Goal: Task Accomplishment & Management: Check status

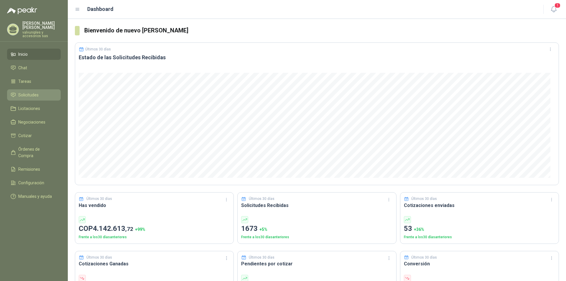
click at [22, 92] on span "Solicitudes" at bounding box center [28, 95] width 20 height 6
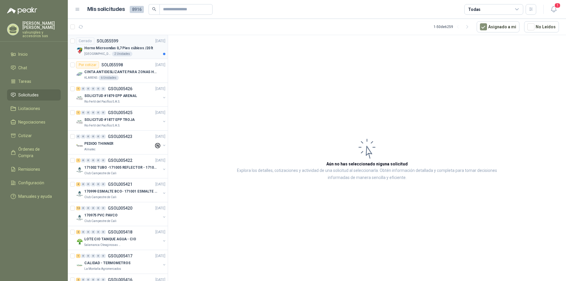
click at [105, 46] on p "Horno Microondas 0,7 Pies cúbicos /20 lt" at bounding box center [118, 48] width 69 height 6
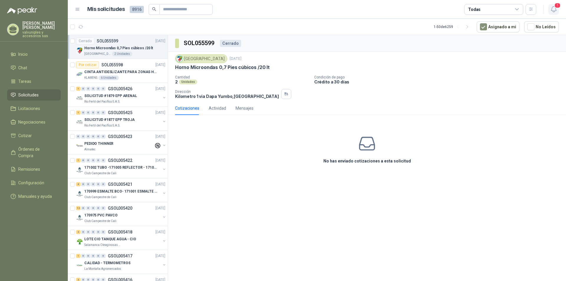
click at [556, 7] on span "1" at bounding box center [557, 6] width 6 height 6
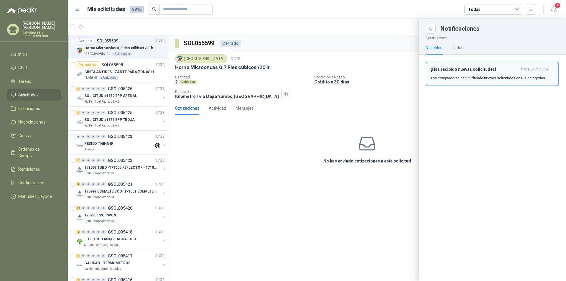
click at [458, 70] on h3 "¡Has recibido nuevas solicitudes!" at bounding box center [475, 69] width 88 height 5
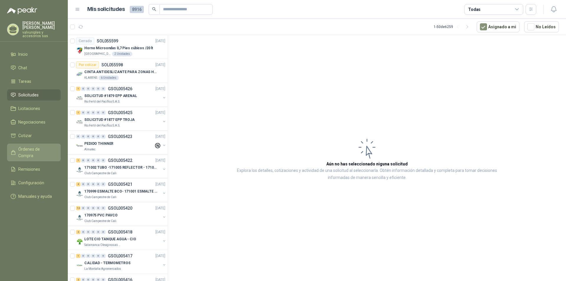
click at [34, 146] on span "Órdenes de Compra" at bounding box center [36, 152] width 37 height 13
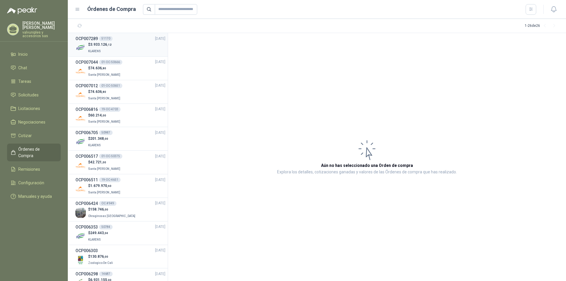
click at [97, 37] on h3 "OCP007289" at bounding box center [86, 38] width 22 height 6
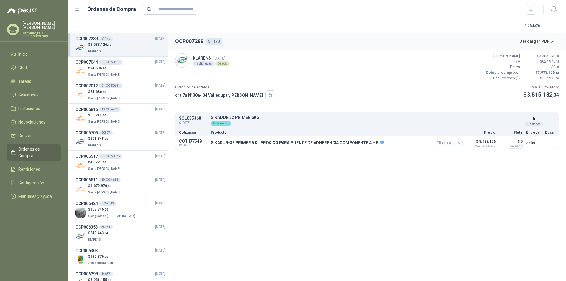
click at [448, 141] on button "Detalles" at bounding box center [449, 143] width 28 height 8
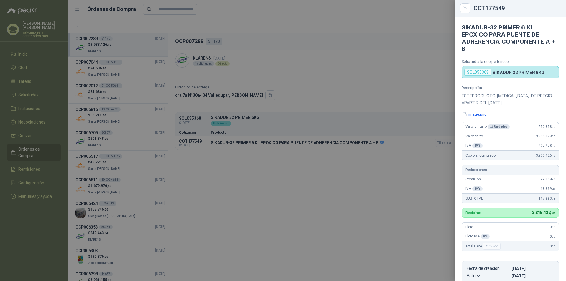
scroll to position [112, 0]
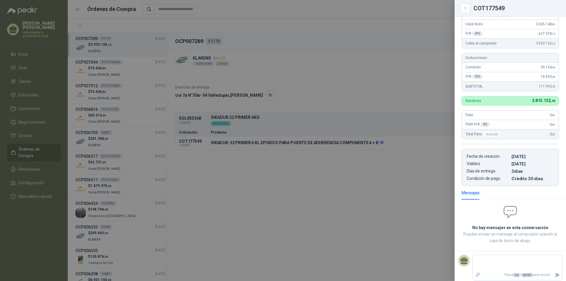
click at [373, 185] on div at bounding box center [283, 140] width 566 height 281
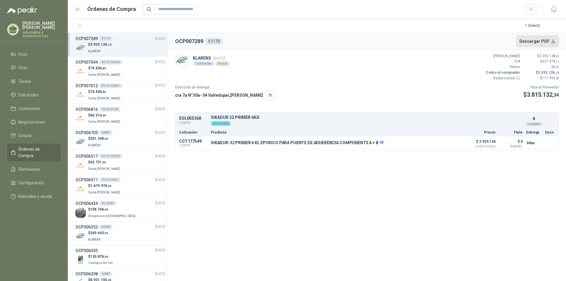
click at [549, 40] on button "Descargar PDF" at bounding box center [537, 41] width 43 height 12
click at [39, 166] on span "Remisiones" at bounding box center [29, 169] width 22 height 6
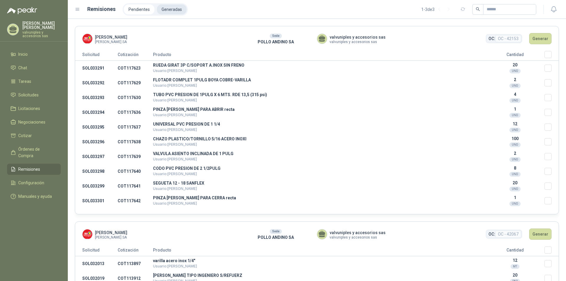
click at [166, 10] on li "Generadas" at bounding box center [172, 9] width 30 height 10
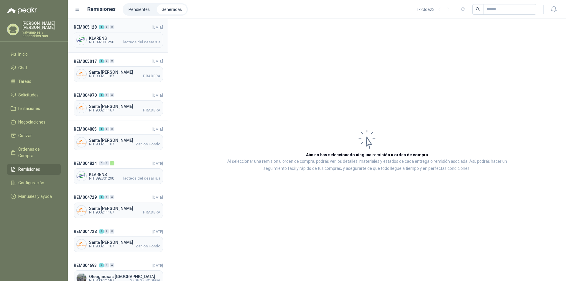
click at [104, 38] on span "KLARENS" at bounding box center [124, 38] width 71 height 4
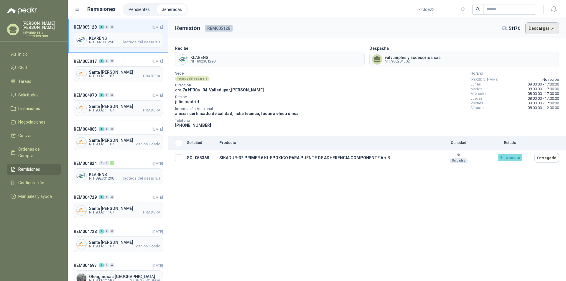
click at [539, 27] on button "Descargar" at bounding box center [542, 28] width 34 height 12
